Goal: Task Accomplishment & Management: Manage account settings

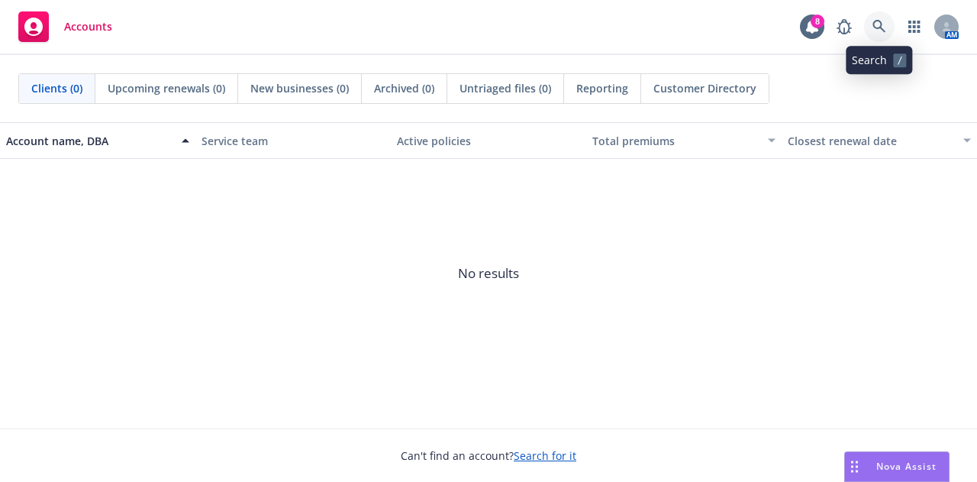
click at [871, 16] on link at bounding box center [879, 26] width 31 height 31
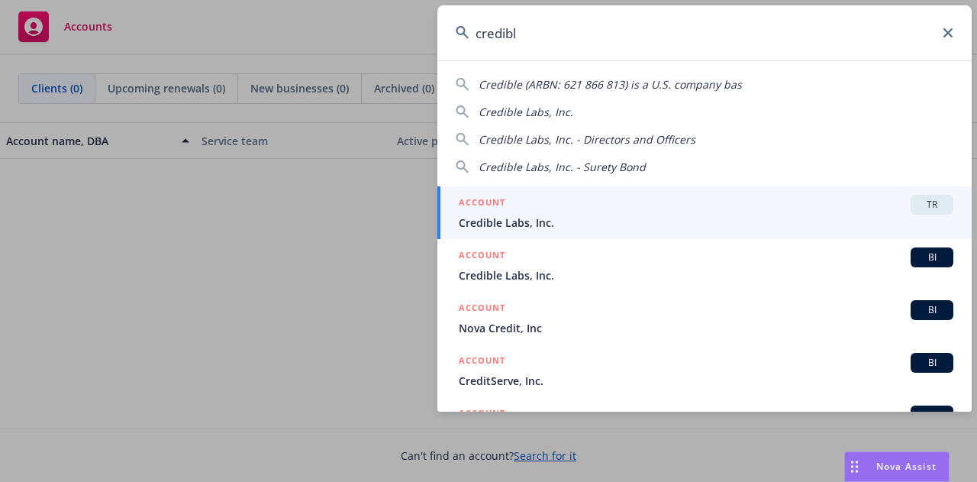
type input "credibl"
click at [604, 208] on div "ACCOUNT TR" at bounding box center [706, 205] width 495 height 20
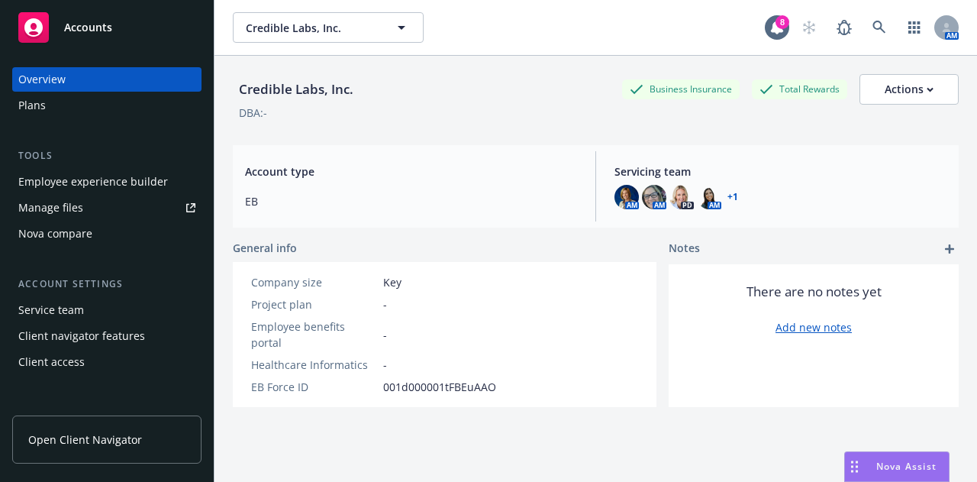
click at [110, 179] on div "Employee experience builder" at bounding box center [93, 182] width 150 height 24
click at [300, 28] on span "Credible Labs, Inc." at bounding box center [312, 28] width 132 height 16
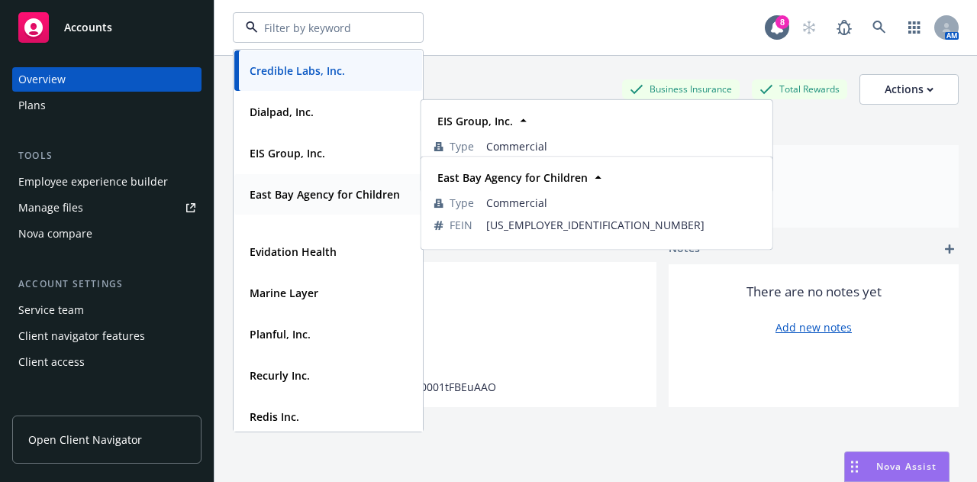
click at [335, 196] on strong "East Bay Agency for Children" at bounding box center [325, 194] width 150 height 15
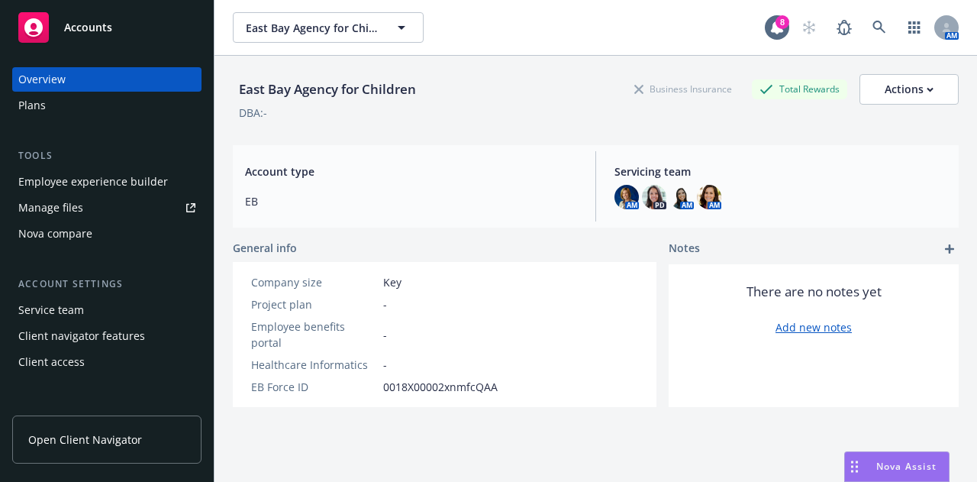
click at [92, 206] on link "Manage files" at bounding box center [106, 207] width 189 height 24
click at [52, 114] on div "Plans" at bounding box center [106, 105] width 177 height 24
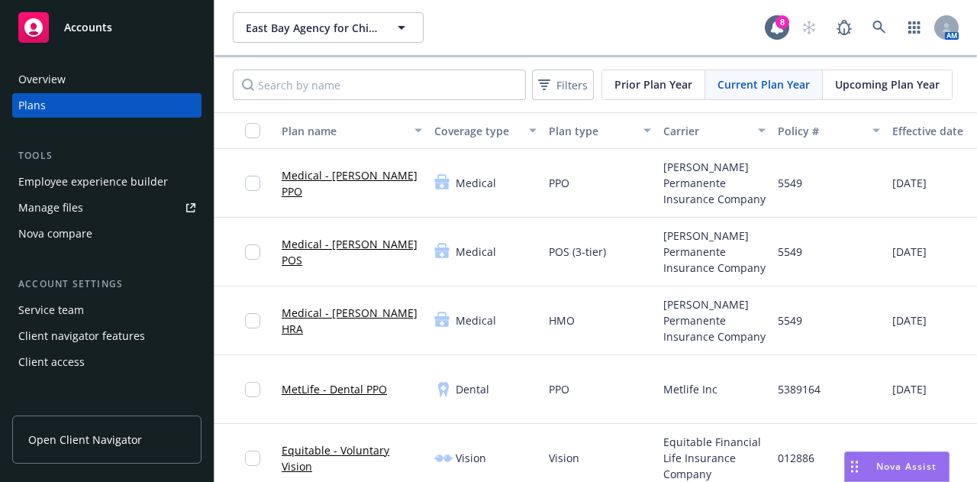
click at [154, 184] on div "Employee experience builder" at bounding box center [93, 182] width 150 height 24
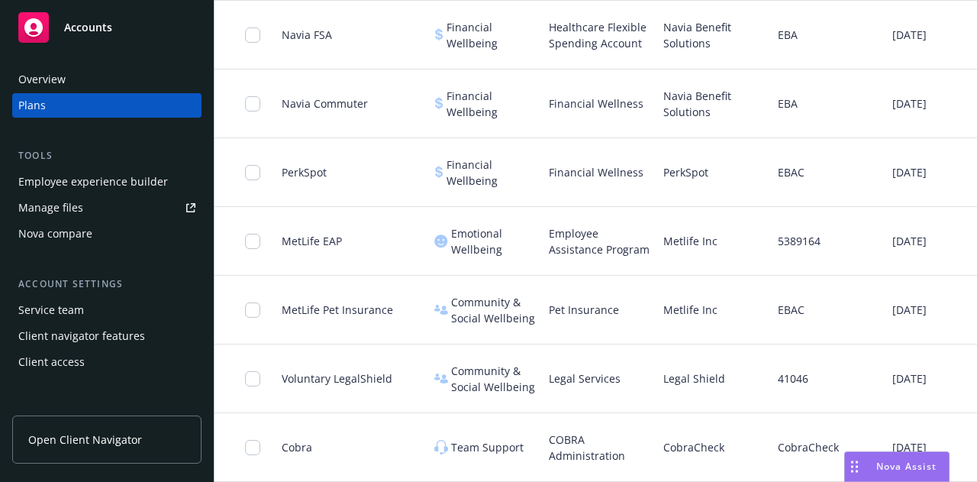
scroll to position [0, 264]
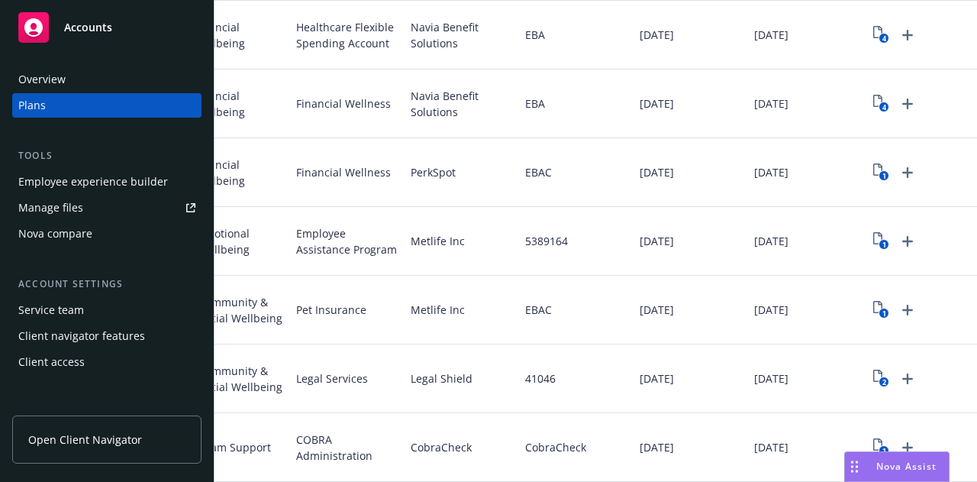
click at [887, 456] on div "Nova Assist" at bounding box center [897, 466] width 104 height 29
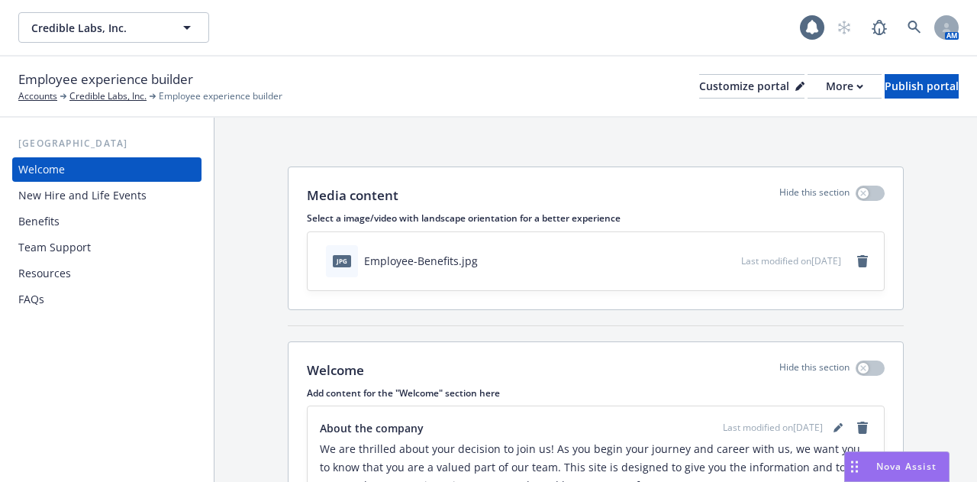
click at [48, 228] on div "Benefits" at bounding box center [38, 221] width 41 height 24
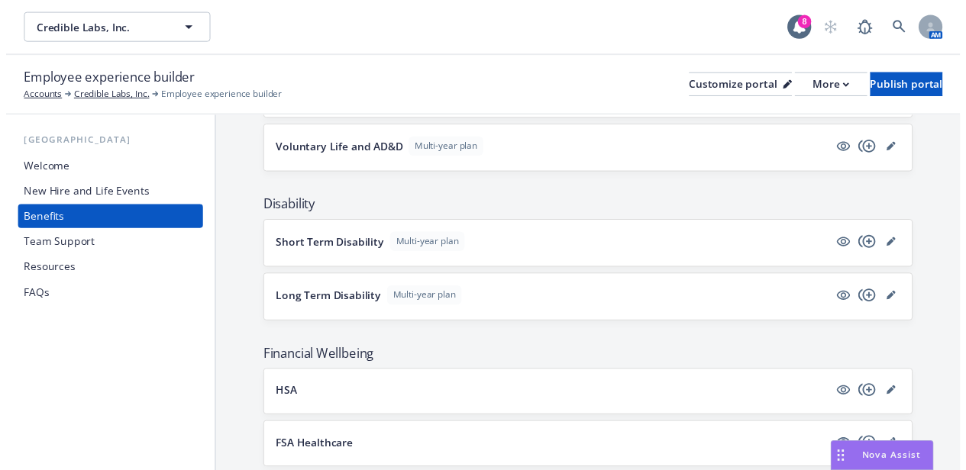
scroll to position [828, 0]
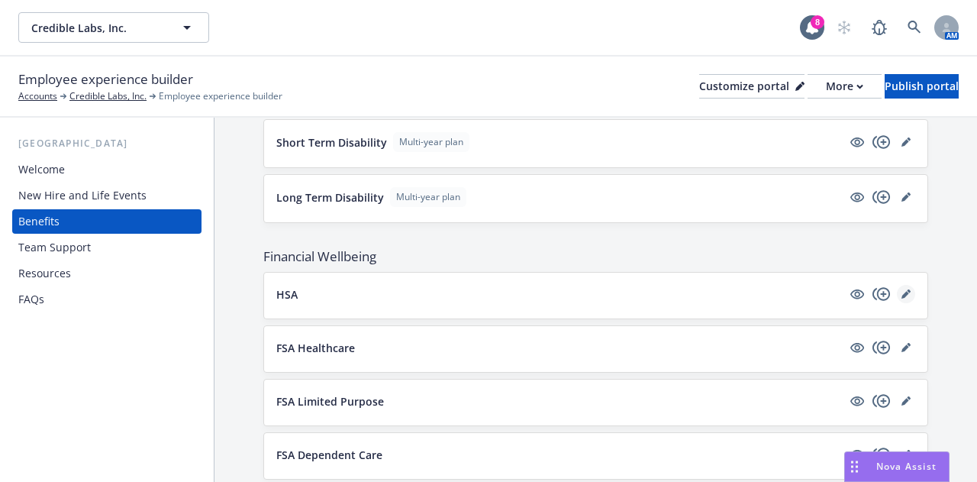
click at [902, 291] on icon "editPencil" at bounding box center [906, 295] width 8 height 8
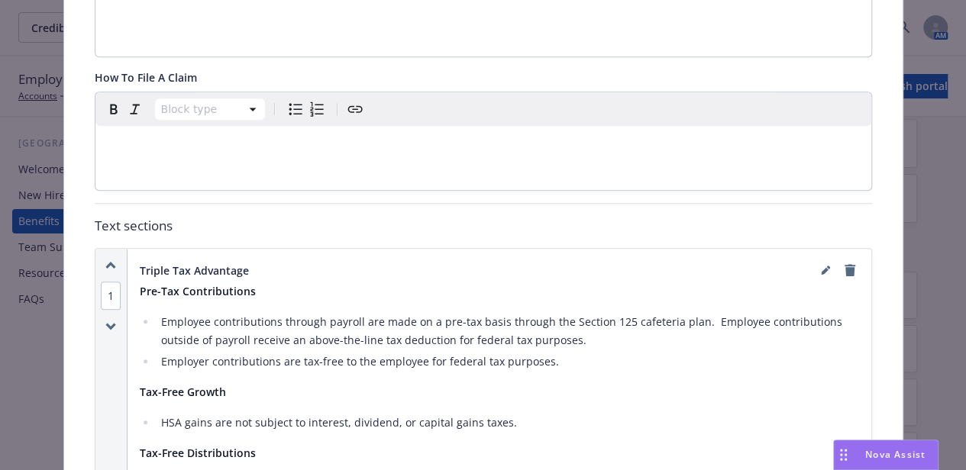
scroll to position [471, 0]
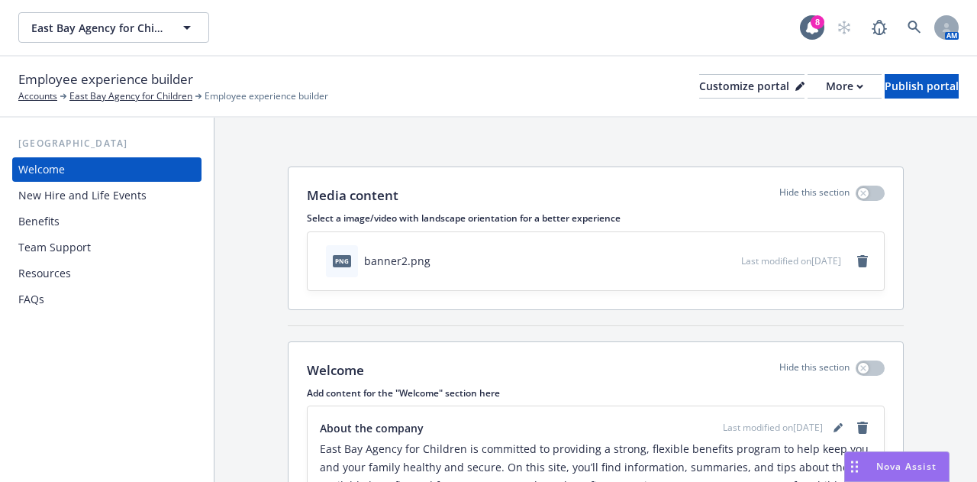
click at [110, 208] on div "Welcome New Hire and Life Events Benefits Team Support Resources FAQs" at bounding box center [106, 234] width 189 height 154
click at [57, 218] on div "Benefits" at bounding box center [38, 221] width 41 height 24
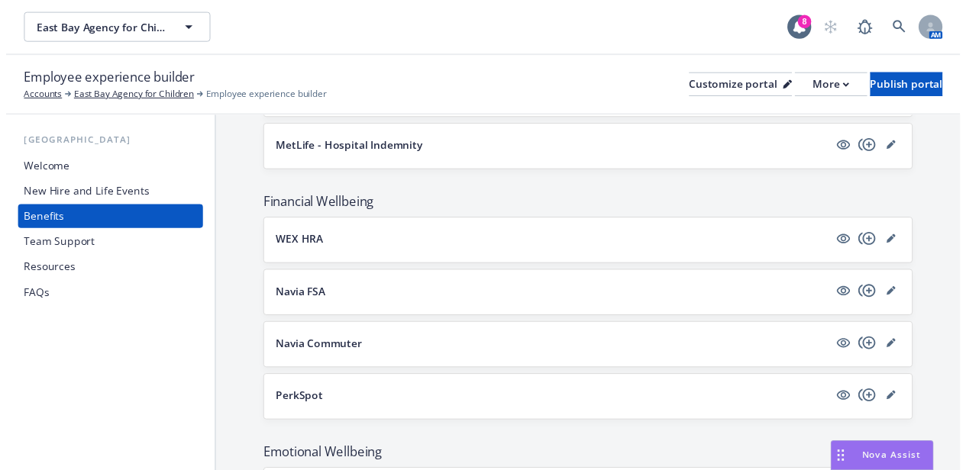
scroll to position [1228, 0]
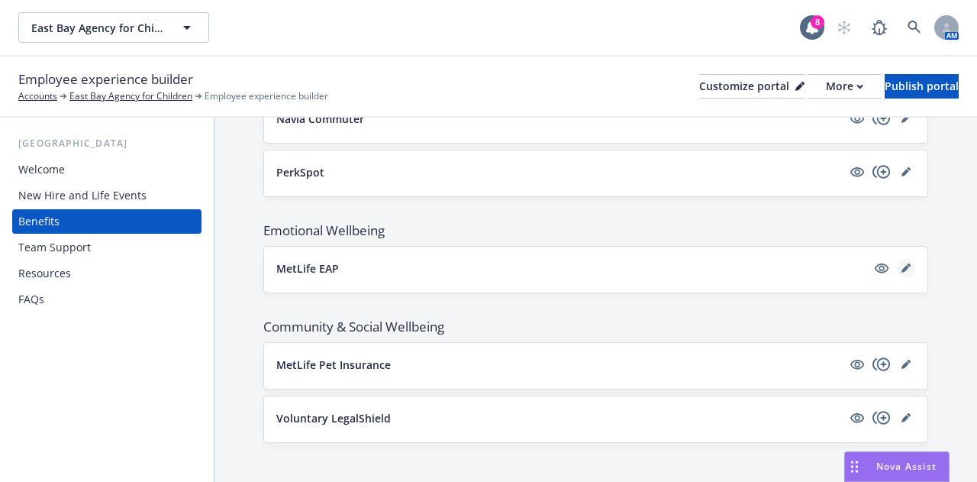
click at [902, 263] on icon "editPencil" at bounding box center [906, 267] width 9 height 9
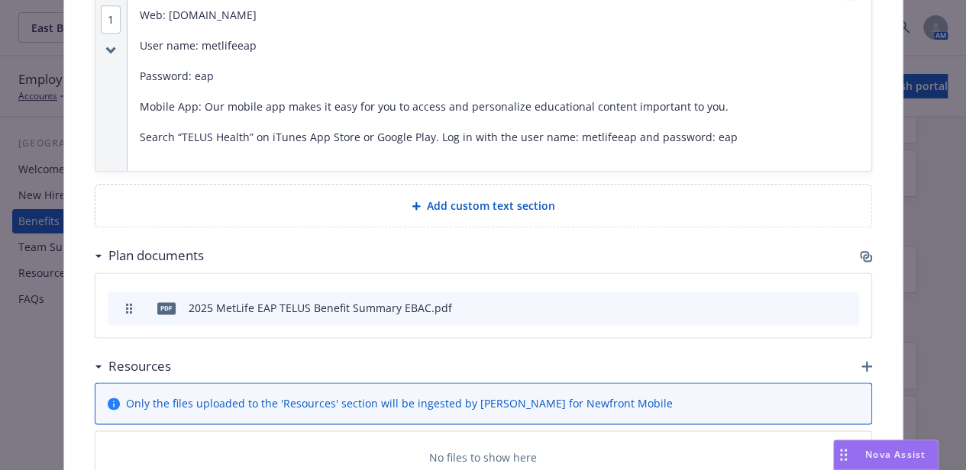
scroll to position [941, 0]
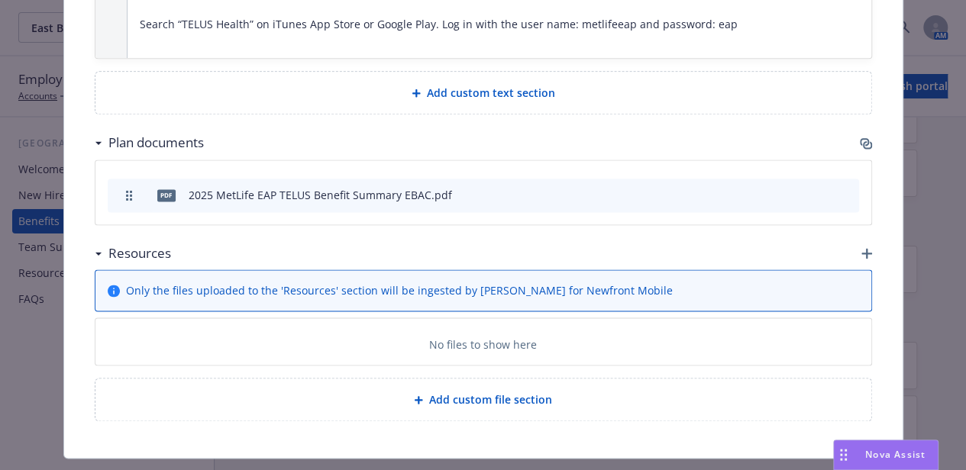
click at [813, 189] on icon "preview file" at bounding box center [820, 194] width 14 height 11
